Goal: Task Accomplishment & Management: Manage account settings

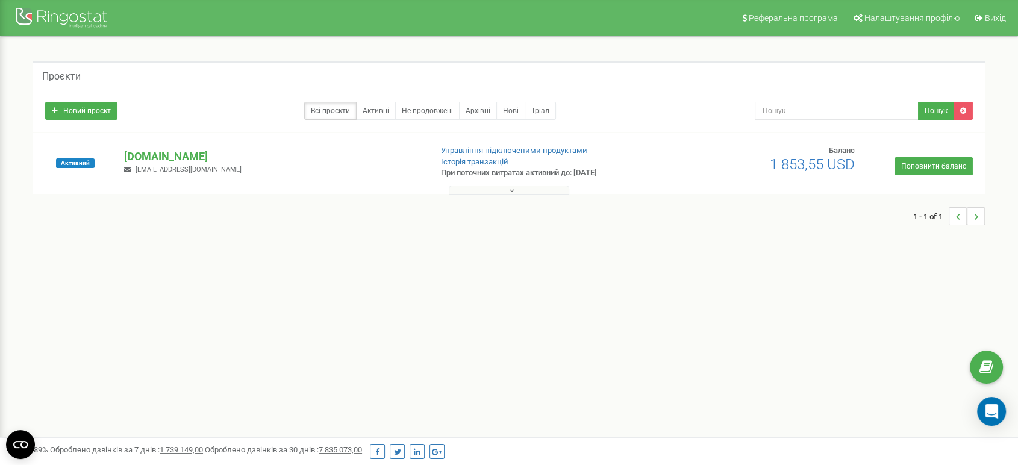
click at [140, 155] on p "[DOMAIN_NAME]" at bounding box center [272, 157] width 297 height 16
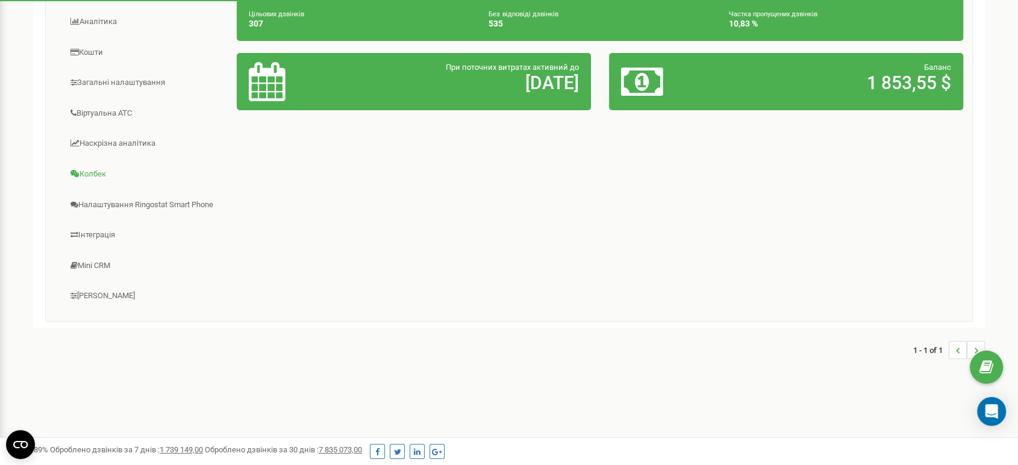
scroll to position [190, 0]
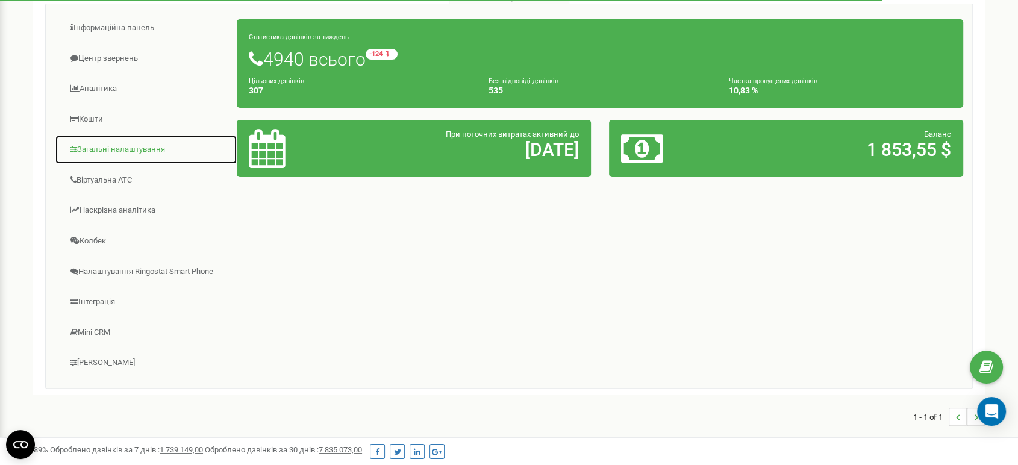
click at [128, 147] on link "Загальні налаштування" at bounding box center [146, 150] width 182 height 30
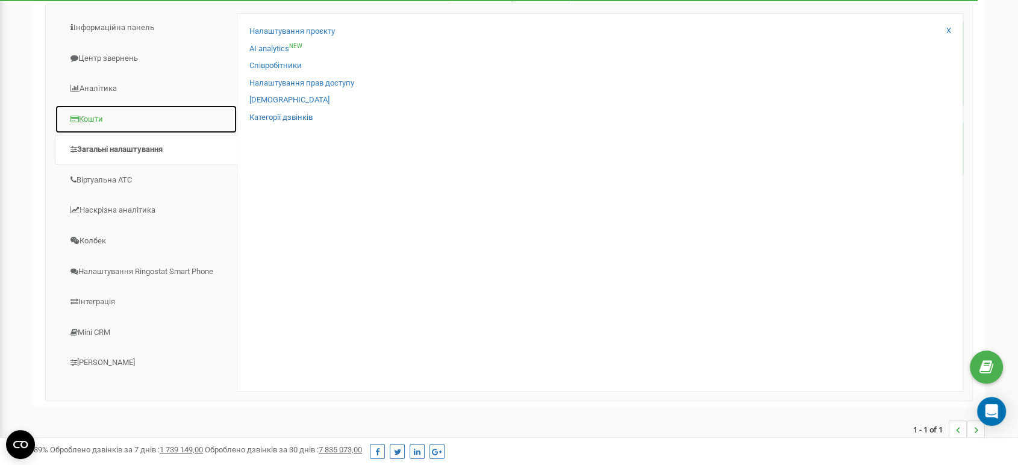
click at [95, 116] on link "Кошти" at bounding box center [146, 120] width 182 height 30
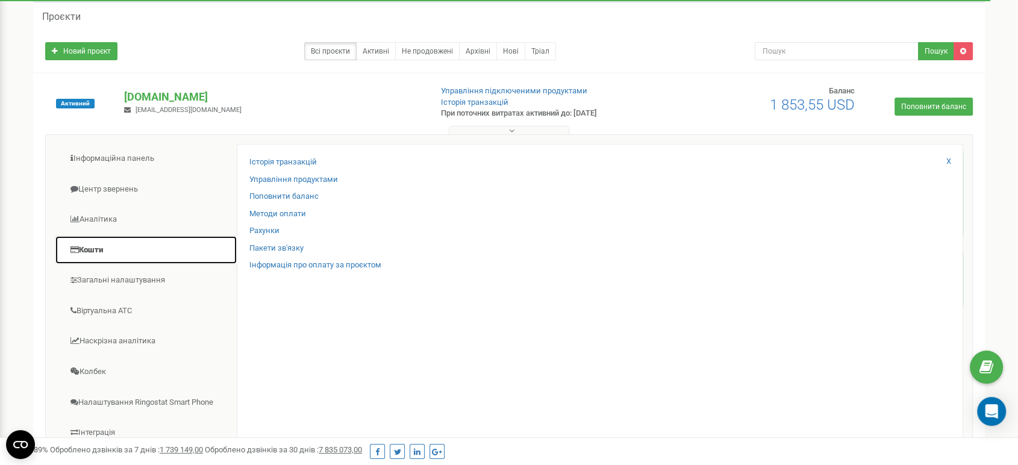
scroll to position [57, 0]
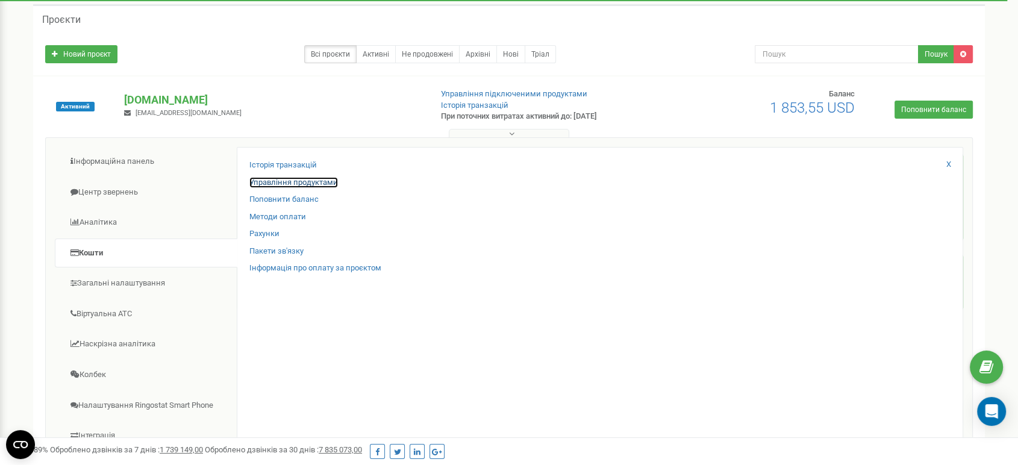
click at [311, 181] on link "Управління продуктами" at bounding box center [293, 182] width 89 height 11
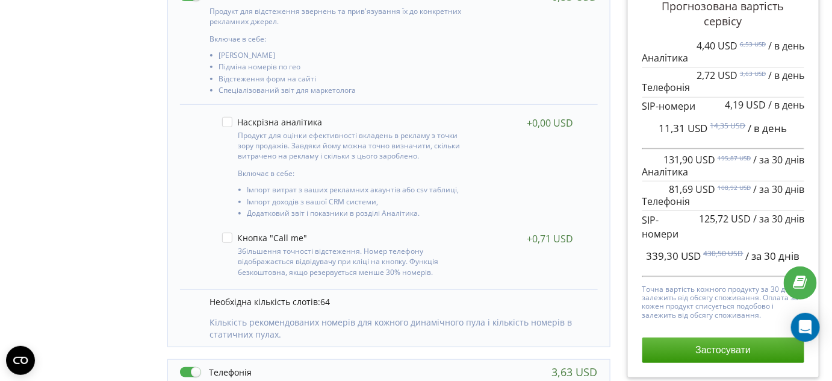
scroll to position [173, 0]
